Goal: Task Accomplishment & Management: Complete application form

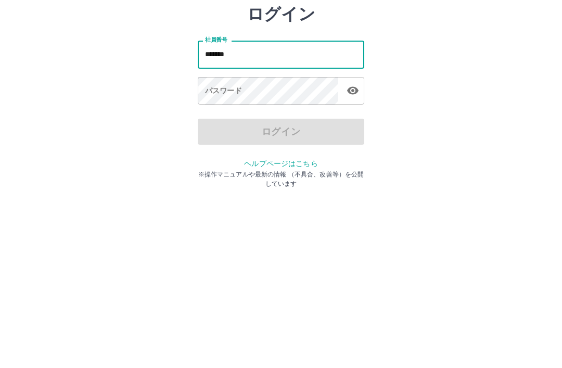
type input "*******"
click at [238, 138] on div "パスワード パスワード" at bounding box center [281, 152] width 167 height 29
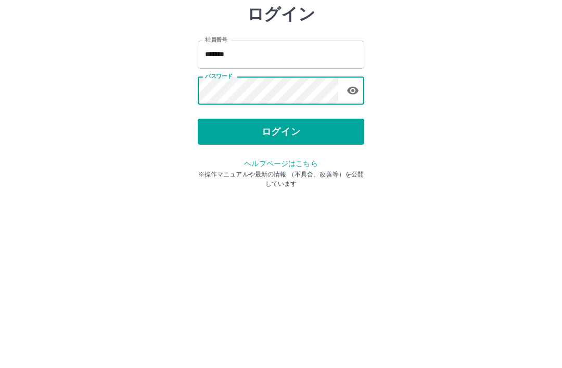
click at [307, 180] on button "ログイン" at bounding box center [281, 193] width 167 height 26
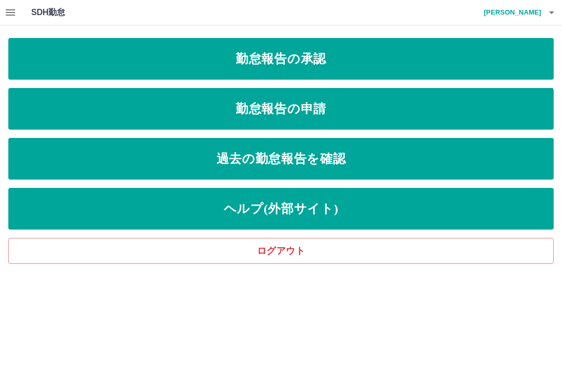
click at [337, 110] on link "勤怠報告の申請" at bounding box center [280, 109] width 545 height 42
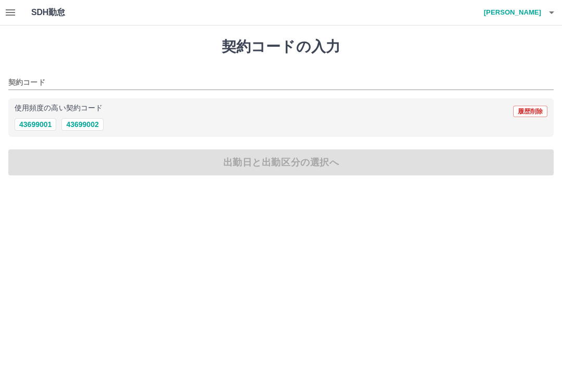
click at [92, 124] on button "43699002" at bounding box center [82, 124] width 42 height 12
type input "********"
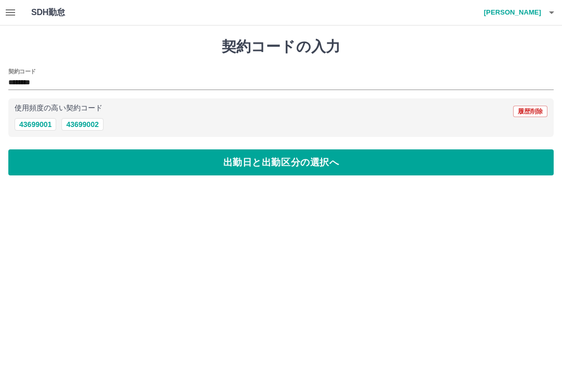
click at [317, 165] on button "出勤日と出勤区分の選択へ" at bounding box center [280, 162] width 545 height 26
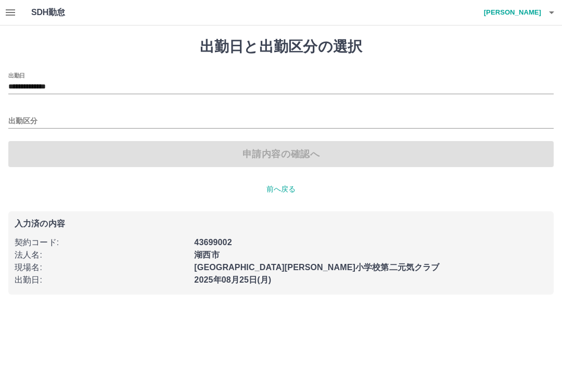
click at [71, 87] on input "**********" at bounding box center [280, 87] width 545 height 13
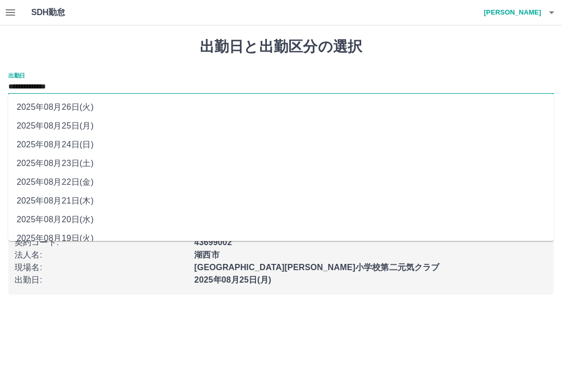
click at [82, 148] on li "2025年08月24日(日)" at bounding box center [280, 144] width 545 height 19
type input "**********"
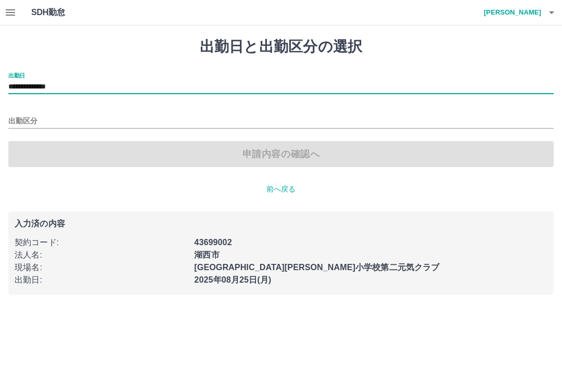
click at [34, 150] on div "申請内容の確認へ" at bounding box center [280, 154] width 545 height 26
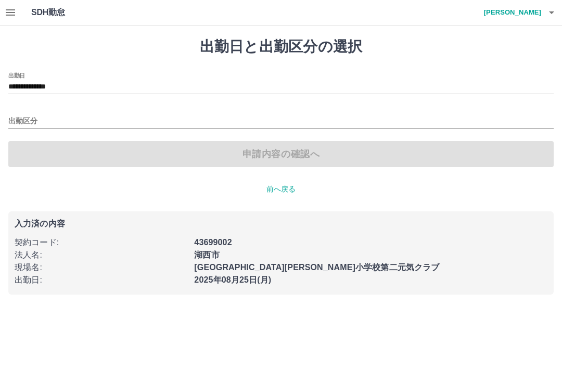
click at [33, 118] on input "出勤区分" at bounding box center [280, 121] width 545 height 13
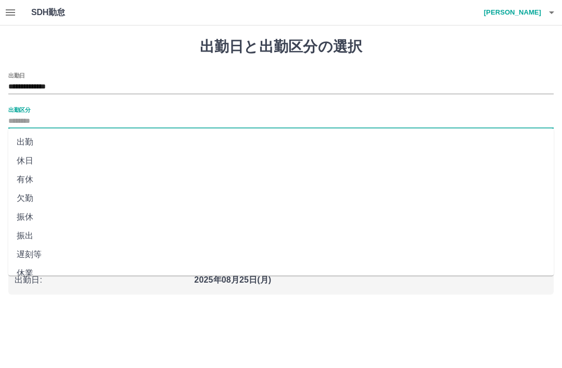
click at [31, 157] on li "休日" at bounding box center [280, 160] width 545 height 19
type input "**"
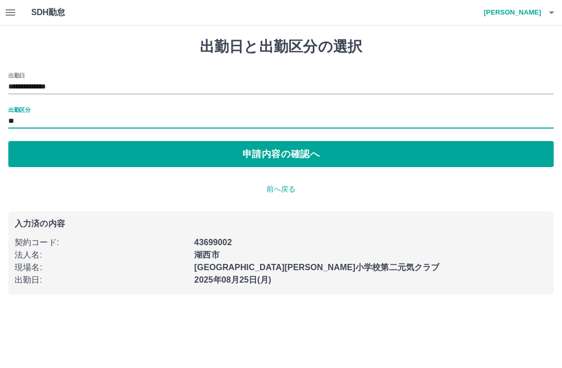
click at [312, 154] on button "申請内容の確認へ" at bounding box center [280, 154] width 545 height 26
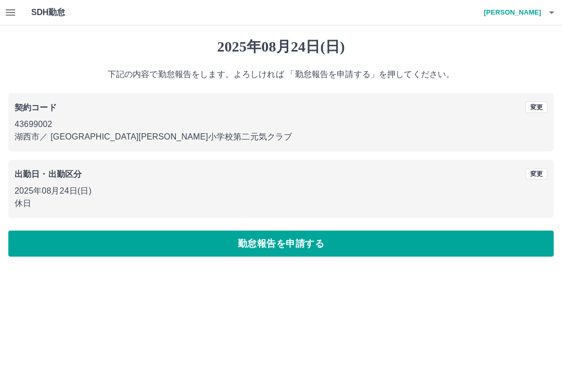
click at [320, 244] on button "勤怠報告を申請する" at bounding box center [280, 244] width 545 height 26
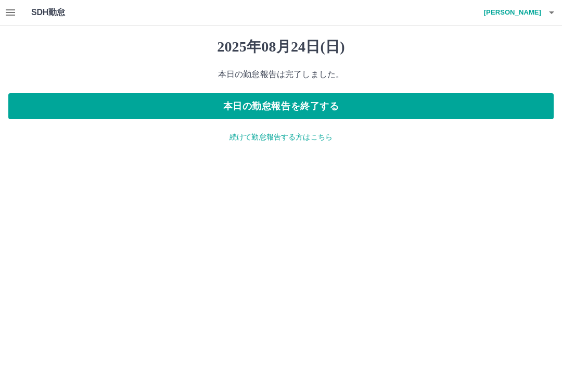
click at [314, 137] on p "続けて勤怠報告する方はこちら" at bounding box center [280, 137] width 545 height 11
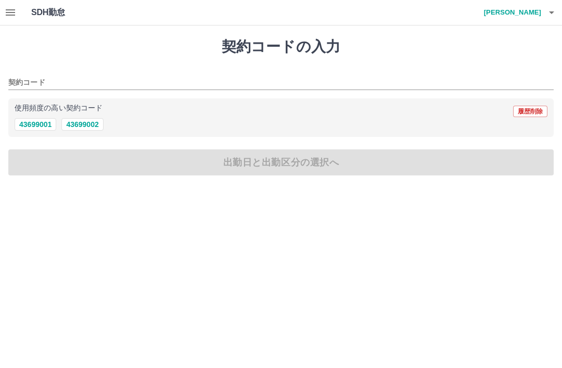
click at [19, 19] on button "button" at bounding box center [10, 12] width 21 height 25
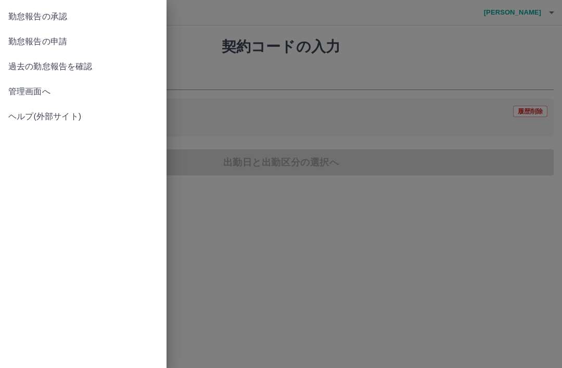
click at [83, 68] on span "過去の勤怠報告を確認" at bounding box center [83, 66] width 150 height 12
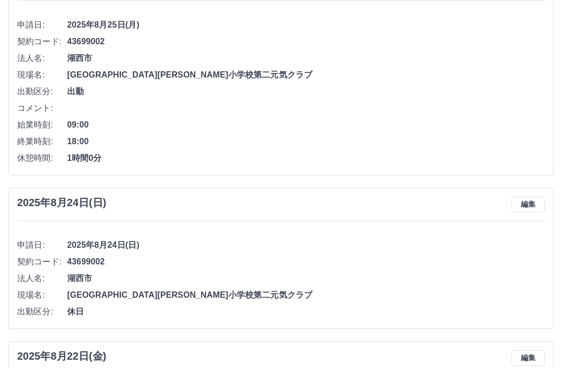
scroll to position [127, 0]
click at [532, 205] on button "編集" at bounding box center [528, 205] width 33 height 16
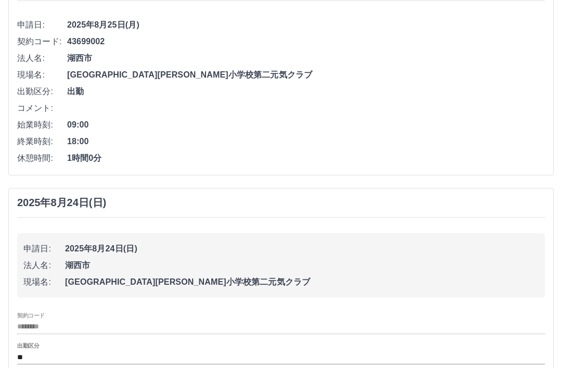
click at [30, 353] on input "**" at bounding box center [281, 357] width 528 height 13
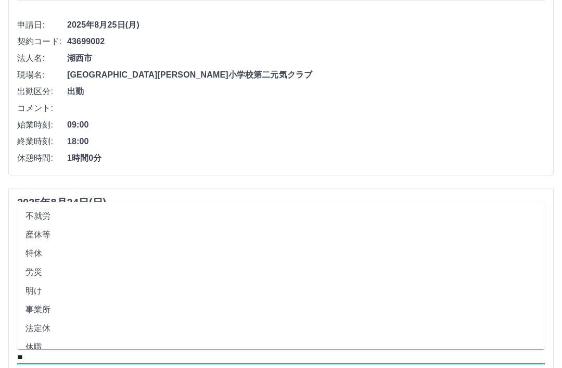
scroll to position [185, 0]
click at [45, 321] on li "法定休" at bounding box center [281, 330] width 528 height 19
type input "***"
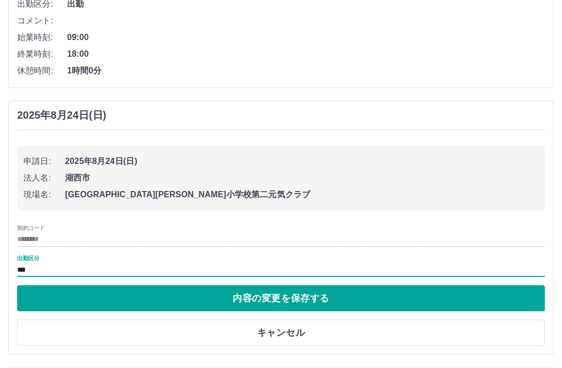
click at [315, 301] on button "内容の変更を保存する" at bounding box center [281, 299] width 528 height 26
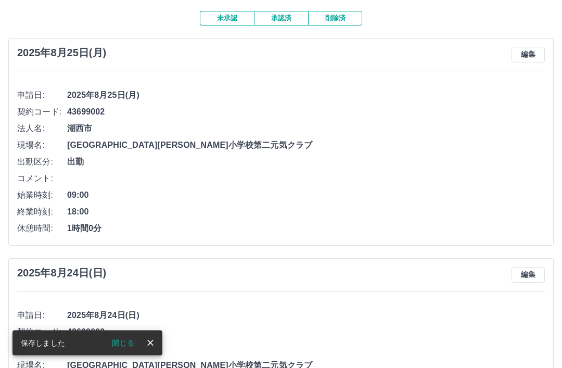
scroll to position [0, 0]
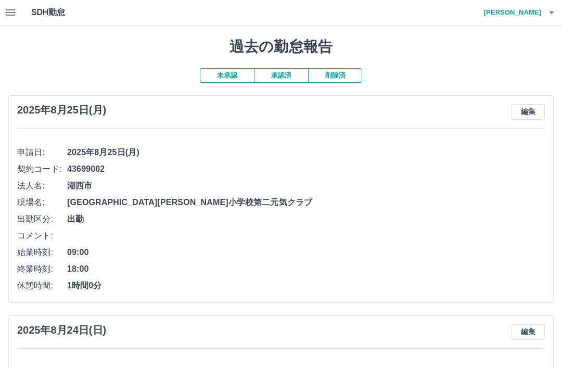
click at [222, 79] on button "未承認" at bounding box center [227, 75] width 54 height 15
click at [55, 13] on h1 "SDH勤怠" at bounding box center [65, 12] width 68 height 25
click at [44, 13] on h1 "SDH勤怠" at bounding box center [65, 12] width 68 height 25
click at [60, 12] on h1 "SDH勤怠" at bounding box center [65, 12] width 68 height 25
click at [538, 18] on h4 "大田　広美" at bounding box center [510, 12] width 62 height 25
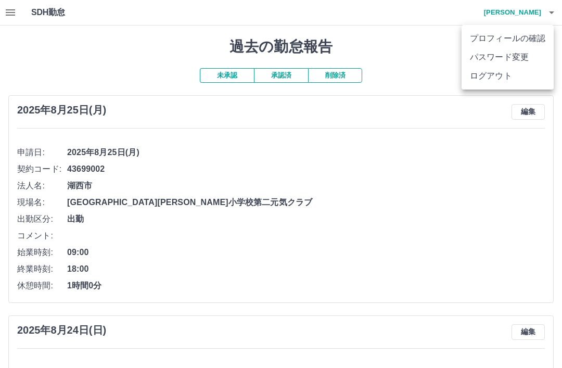
click at [505, 79] on li "ログアウト" at bounding box center [508, 76] width 92 height 19
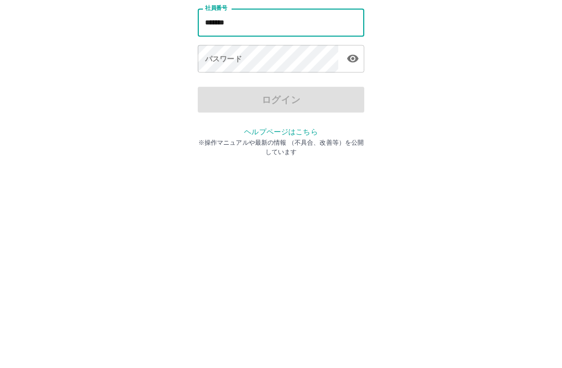
type input "*******"
click at [241, 138] on div "パスワード パスワード" at bounding box center [281, 152] width 167 height 29
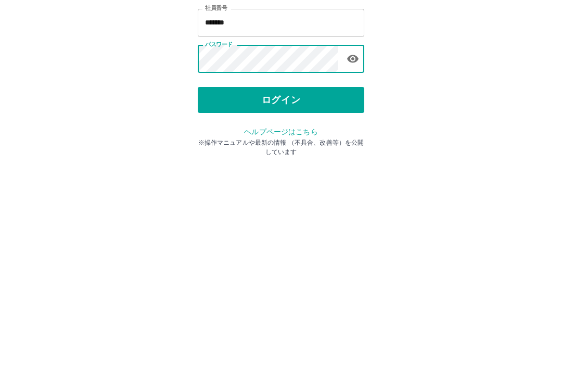
click at [268, 180] on button "ログイン" at bounding box center [281, 193] width 167 height 26
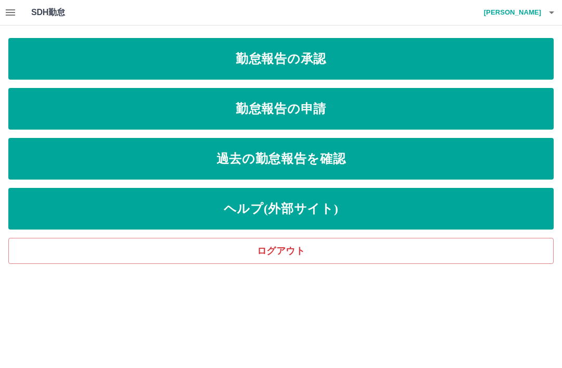
click at [332, 107] on link "勤怠報告の申請" at bounding box center [280, 109] width 545 height 42
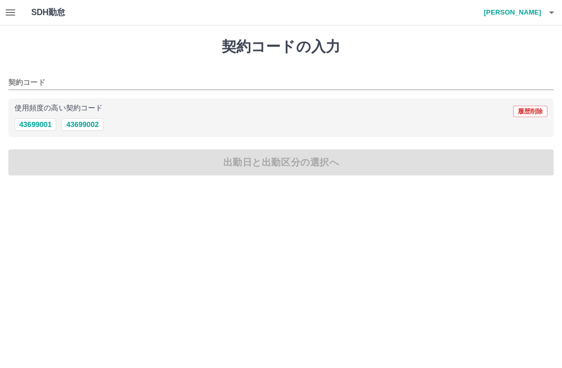
click at [88, 126] on button "43699002" at bounding box center [82, 124] width 42 height 12
type input "********"
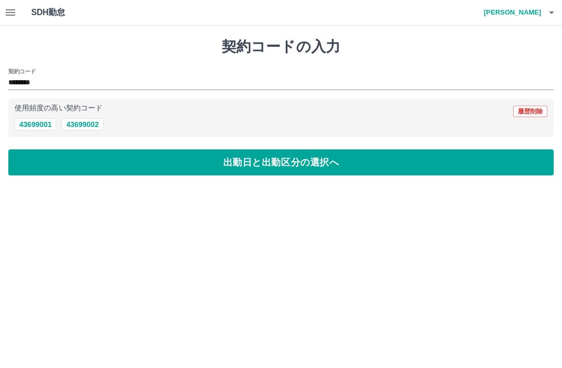
click at [298, 166] on button "出勤日と出勤区分の選択へ" at bounding box center [280, 162] width 545 height 26
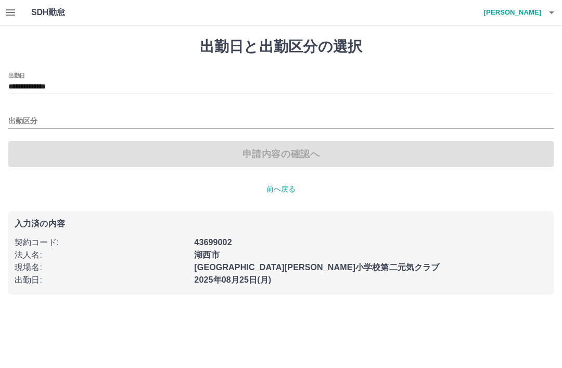
click at [72, 92] on input "**********" at bounding box center [280, 87] width 545 height 13
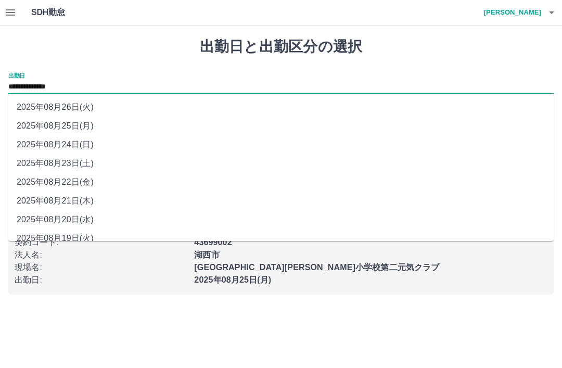
click at [87, 163] on li "2025年08月23日(土)" at bounding box center [280, 163] width 545 height 19
type input "**********"
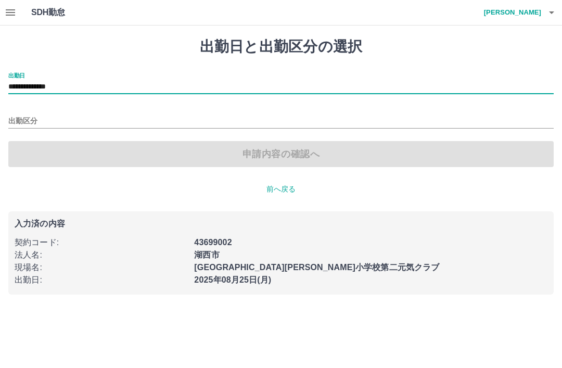
click at [39, 117] on input "出勤区分" at bounding box center [280, 121] width 545 height 13
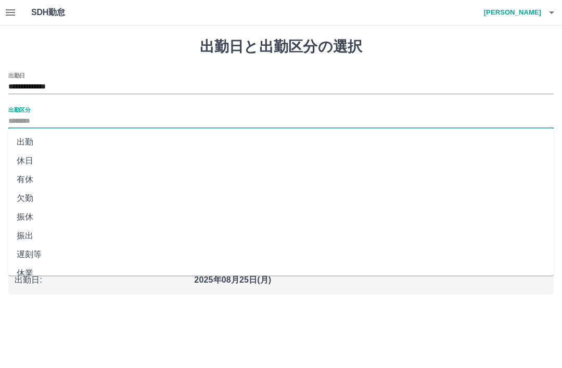
click at [30, 164] on li "休日" at bounding box center [280, 160] width 545 height 19
type input "**"
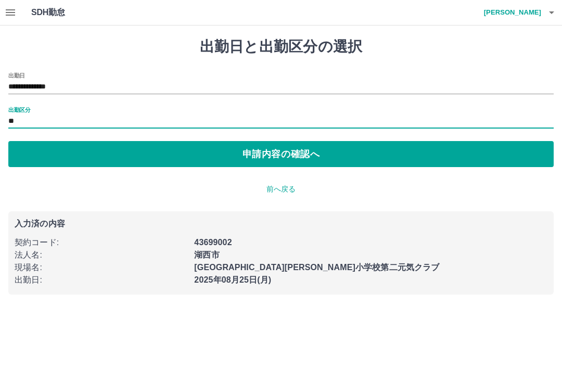
click at [303, 154] on button "申請内容の確認へ" at bounding box center [280, 154] width 545 height 26
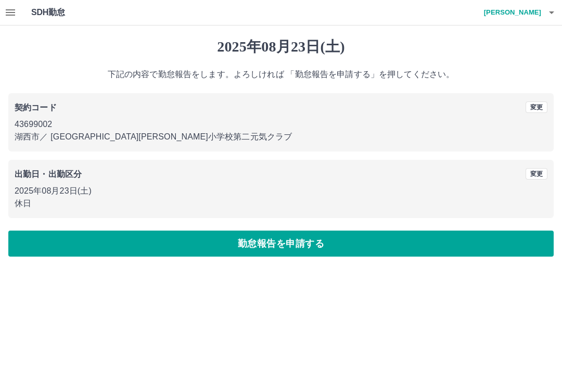
click at [325, 250] on button "勤怠報告を申請する" at bounding box center [280, 244] width 545 height 26
click at [549, 17] on icon "button" at bounding box center [551, 12] width 12 height 12
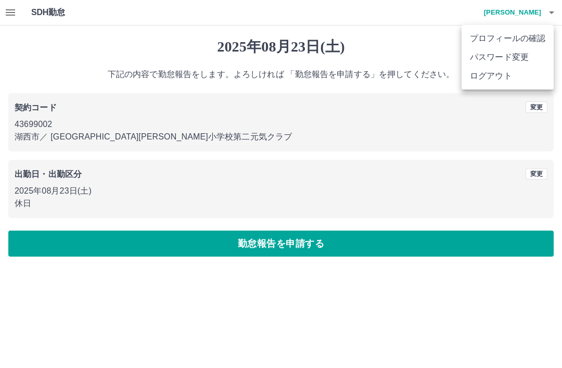
click at [513, 81] on li "ログアウト" at bounding box center [508, 76] width 92 height 19
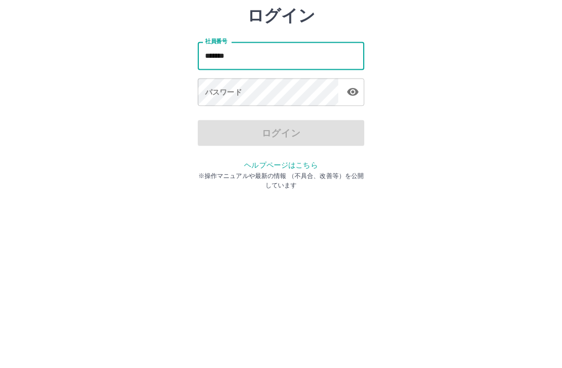
type input "*******"
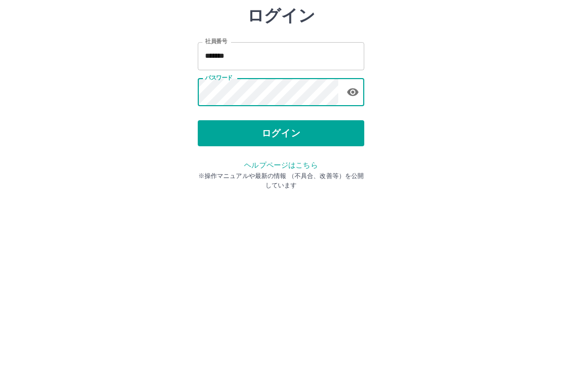
click at [295, 180] on button "ログイン" at bounding box center [281, 193] width 167 height 26
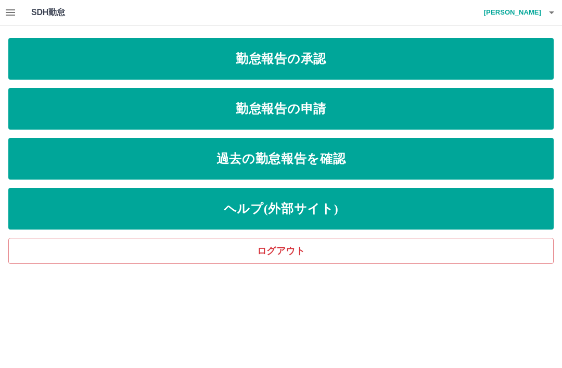
click at [313, 66] on link "勤怠報告の承認" at bounding box center [280, 59] width 545 height 42
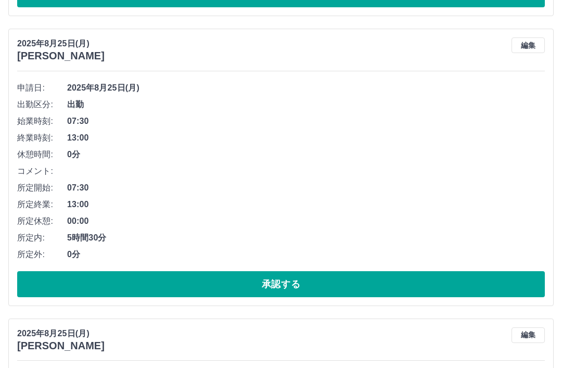
scroll to position [674, 0]
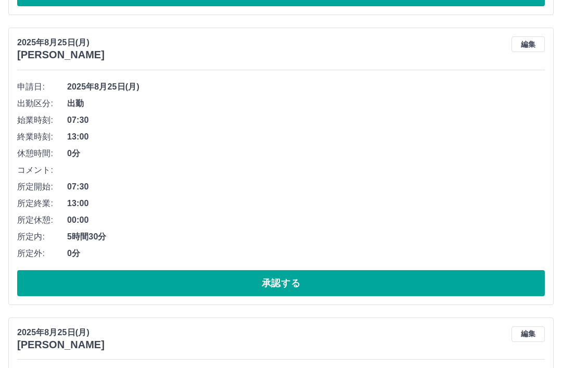
click at [300, 285] on button "承認する" at bounding box center [281, 283] width 528 height 26
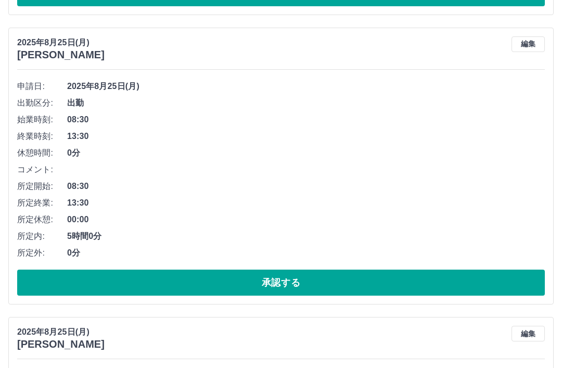
scroll to position [1836, 0]
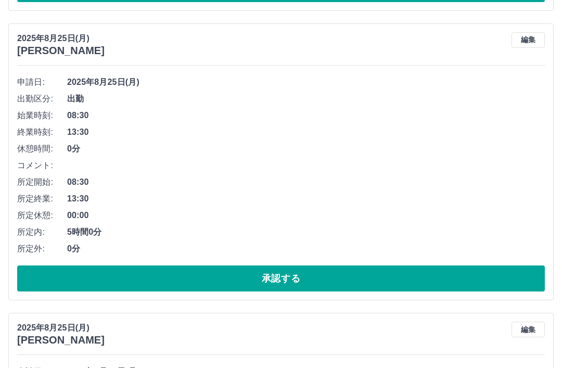
click at [308, 280] on button "承認する" at bounding box center [281, 279] width 528 height 26
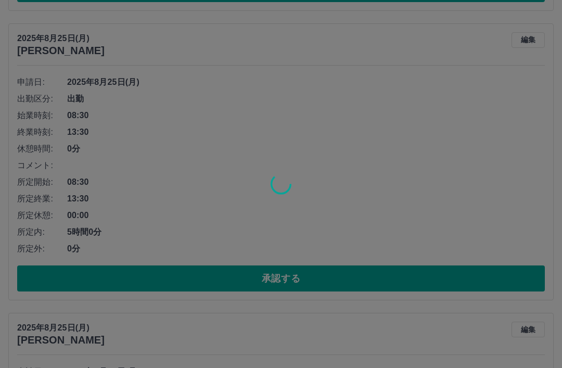
scroll to position [1836, 0]
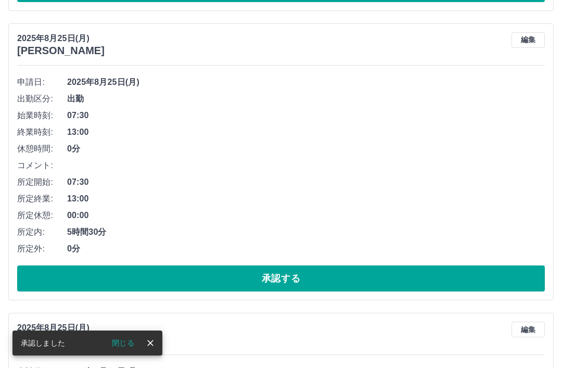
click at [307, 282] on button "承認する" at bounding box center [281, 278] width 528 height 26
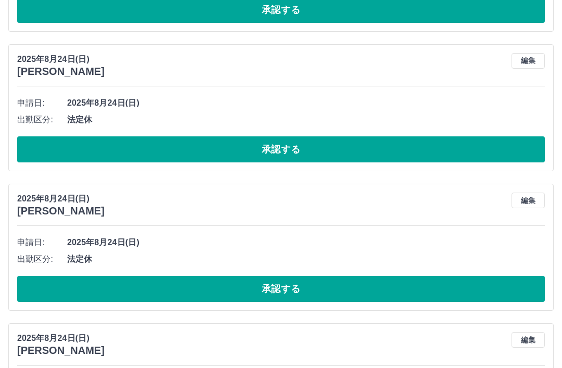
scroll to position [2684, 0]
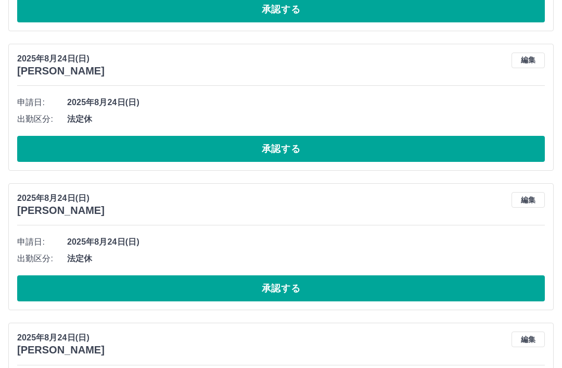
click at [330, 148] on button "承認する" at bounding box center [281, 149] width 528 height 26
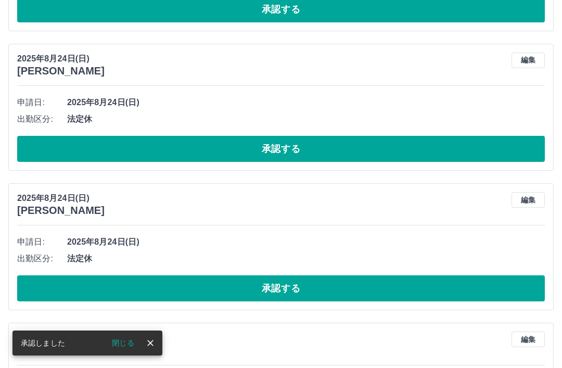
click at [294, 151] on button "承認する" at bounding box center [281, 149] width 528 height 26
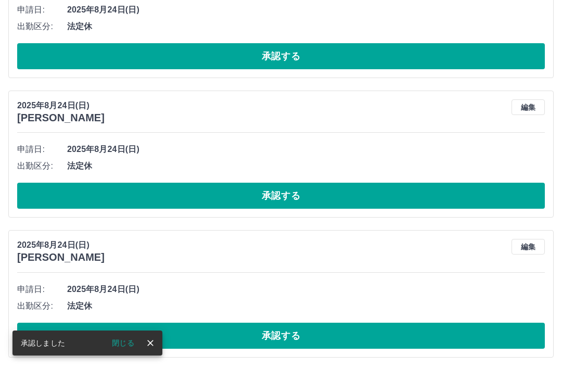
scroll to position [2777, 0]
click at [286, 331] on button "承認する" at bounding box center [281, 336] width 528 height 26
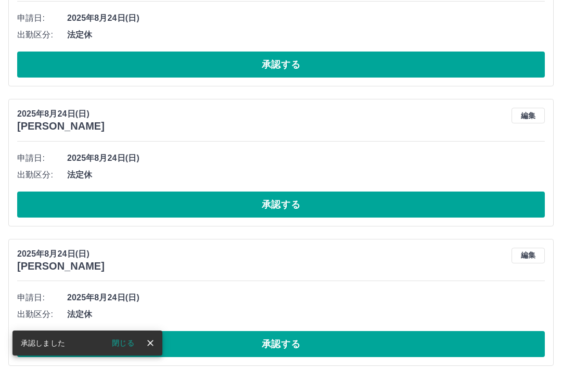
scroll to position [2904, 0]
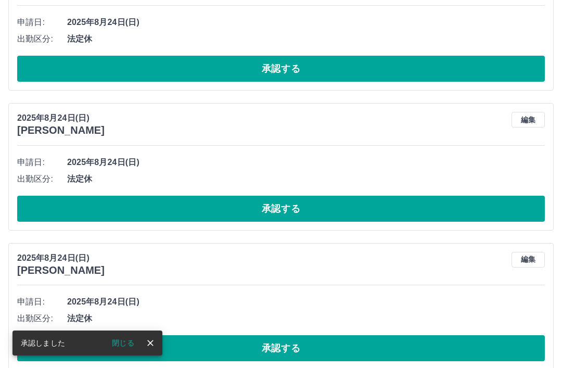
click at [317, 210] on button "承認する" at bounding box center [281, 209] width 528 height 26
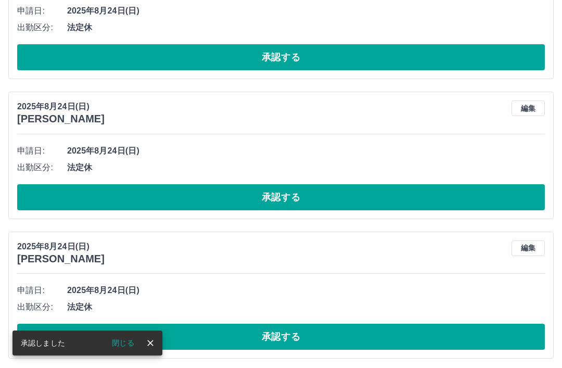
scroll to position [2915, 0]
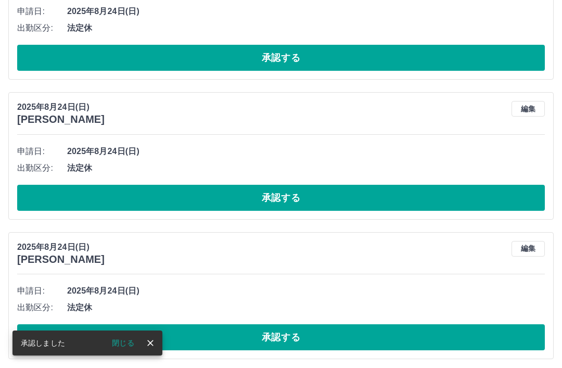
click at [317, 197] on button "承認する" at bounding box center [281, 198] width 528 height 26
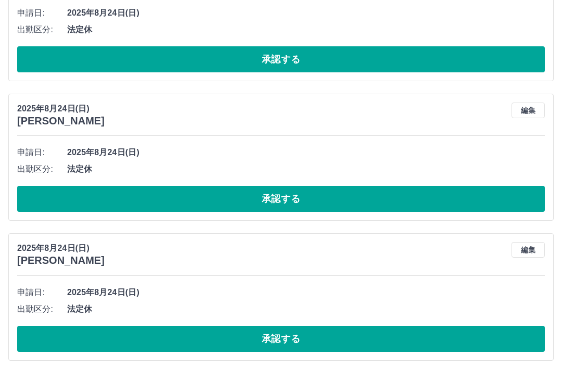
scroll to position [3206, 0]
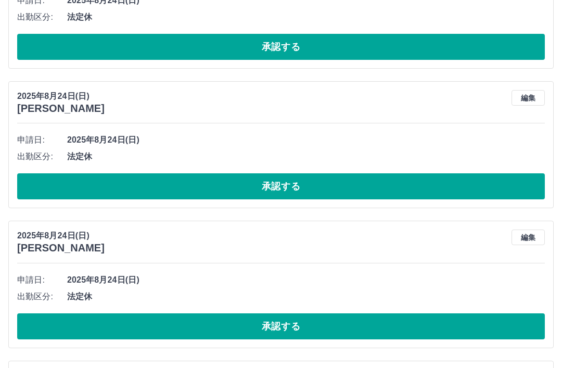
click at [313, 326] on button "承認する" at bounding box center [281, 326] width 528 height 26
click at [324, 328] on button "承認する" at bounding box center [281, 326] width 528 height 26
click at [313, 326] on button "承認する" at bounding box center [281, 326] width 528 height 26
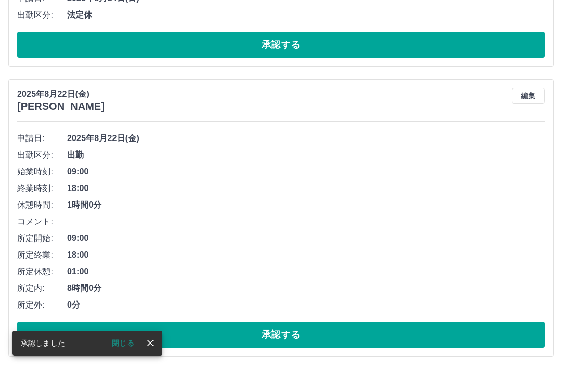
scroll to position [3363, 0]
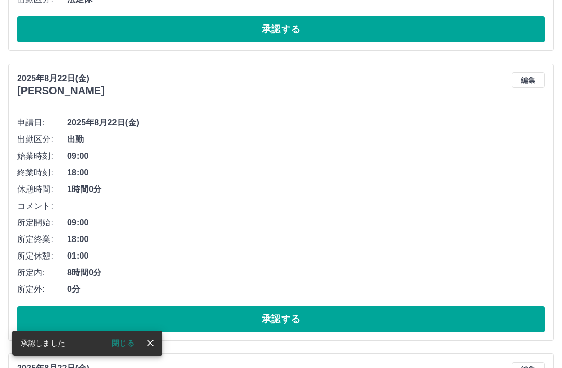
click at [302, 317] on button "承認する" at bounding box center [281, 319] width 528 height 26
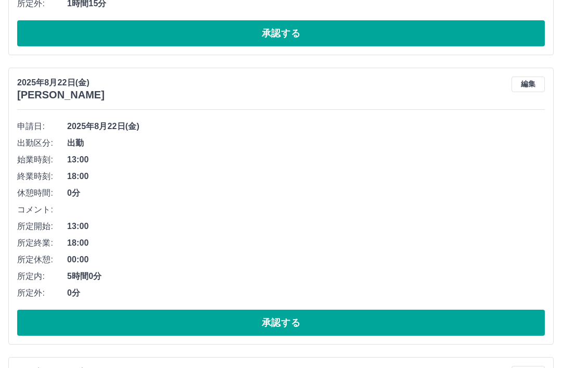
scroll to position [3648, 0]
click at [299, 325] on button "承認する" at bounding box center [281, 323] width 528 height 26
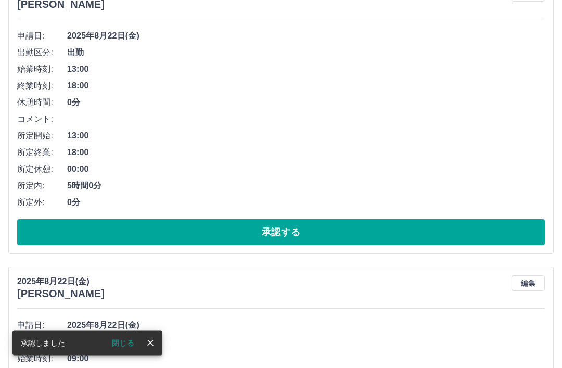
scroll to position [3738, 0]
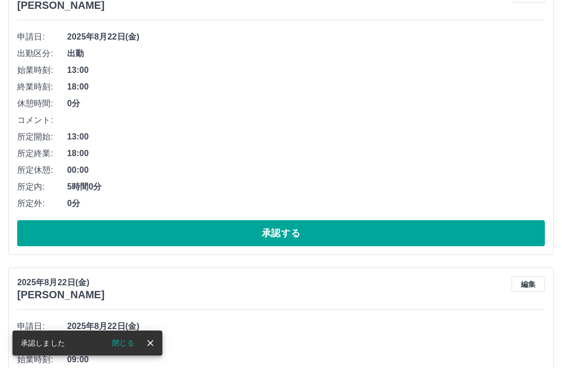
click at [300, 234] on button "承認する" at bounding box center [281, 233] width 528 height 26
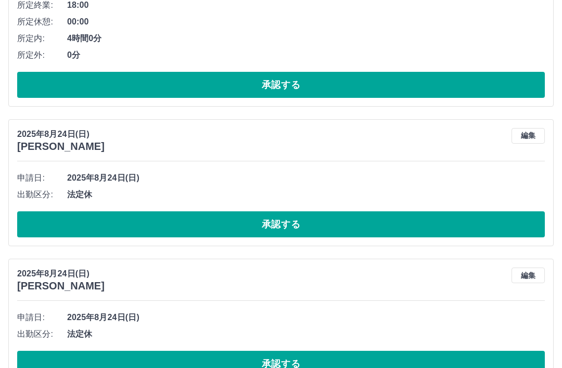
scroll to position [2626, 0]
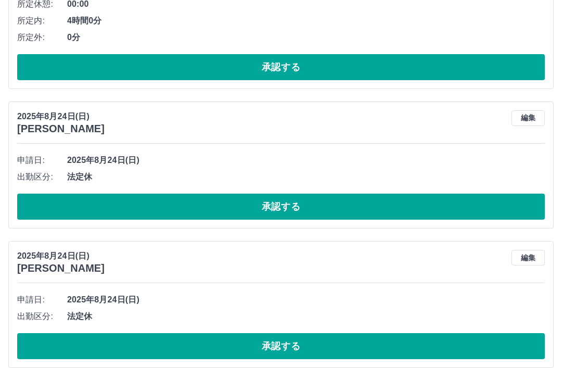
click at [290, 208] on button "承認する" at bounding box center [281, 207] width 528 height 26
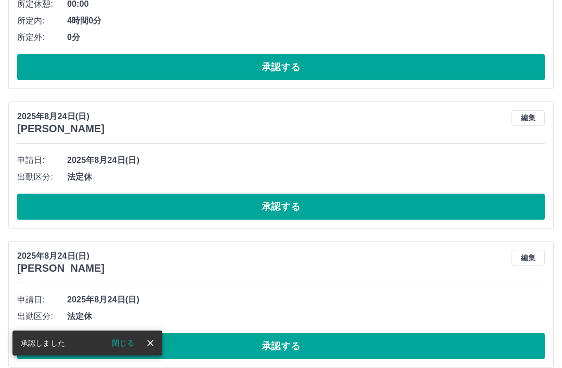
click at [307, 205] on button "承認する" at bounding box center [281, 207] width 528 height 26
click at [304, 211] on button "承認する" at bounding box center [281, 207] width 528 height 26
click at [312, 207] on button "承認する" at bounding box center [281, 207] width 528 height 26
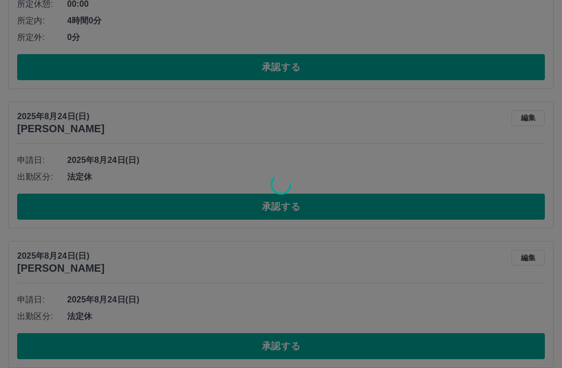
click at [317, 295] on div at bounding box center [281, 184] width 562 height 368
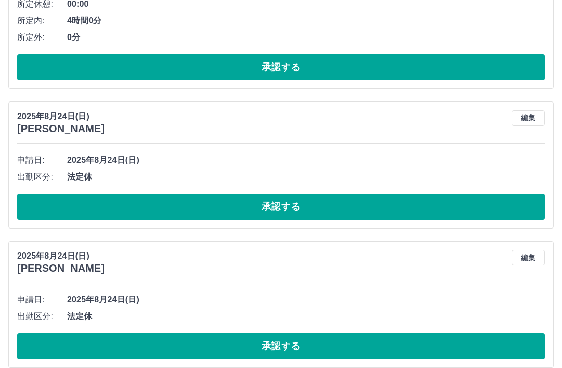
click at [305, 204] on button "承認する" at bounding box center [281, 207] width 528 height 26
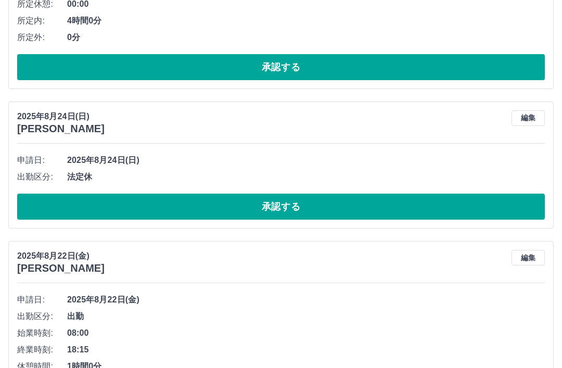
click at [315, 203] on button "承認する" at bounding box center [281, 207] width 528 height 26
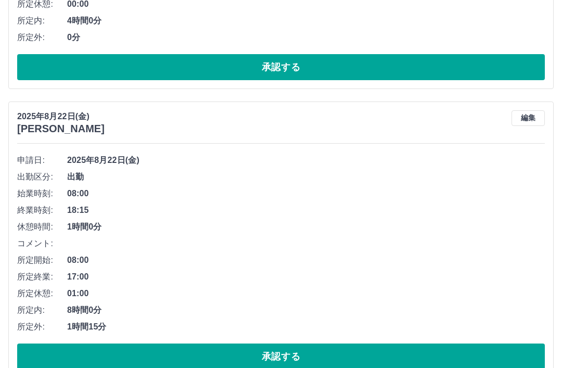
click at [327, 361] on button "承認する" at bounding box center [281, 356] width 528 height 26
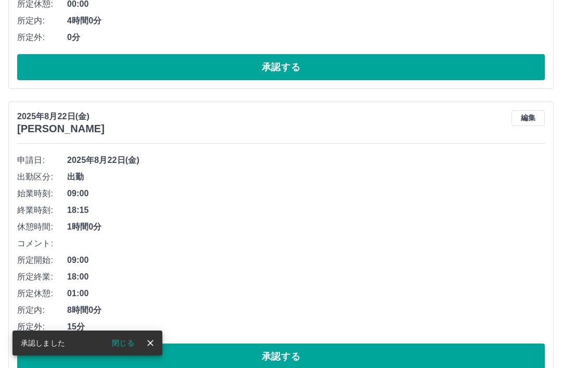
scroll to position [2613, 0]
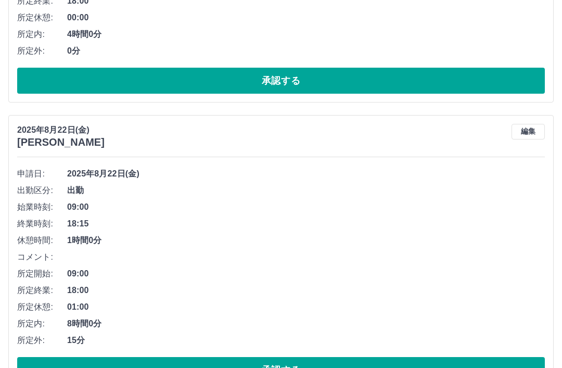
click at [311, 367] on button "承認する" at bounding box center [281, 370] width 528 height 26
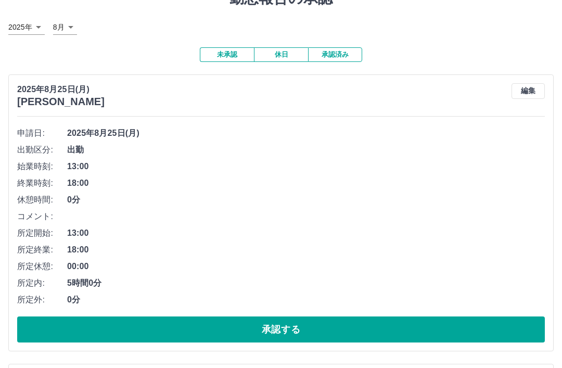
scroll to position [0, 0]
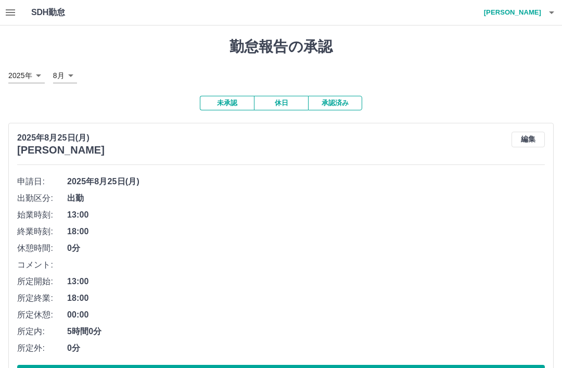
click at [550, 18] on icon "button" at bounding box center [551, 12] width 12 height 12
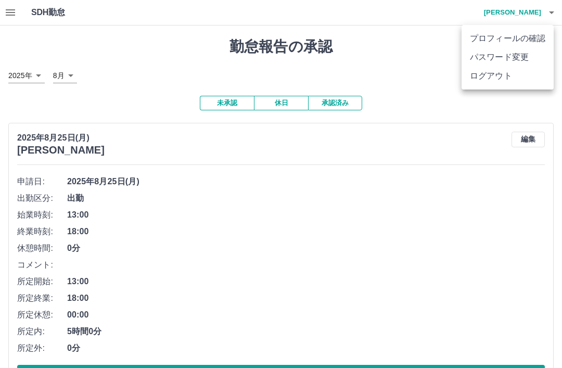
click at [504, 81] on li "ログアウト" at bounding box center [508, 76] width 92 height 19
